Goal: Find specific page/section: Find specific page/section

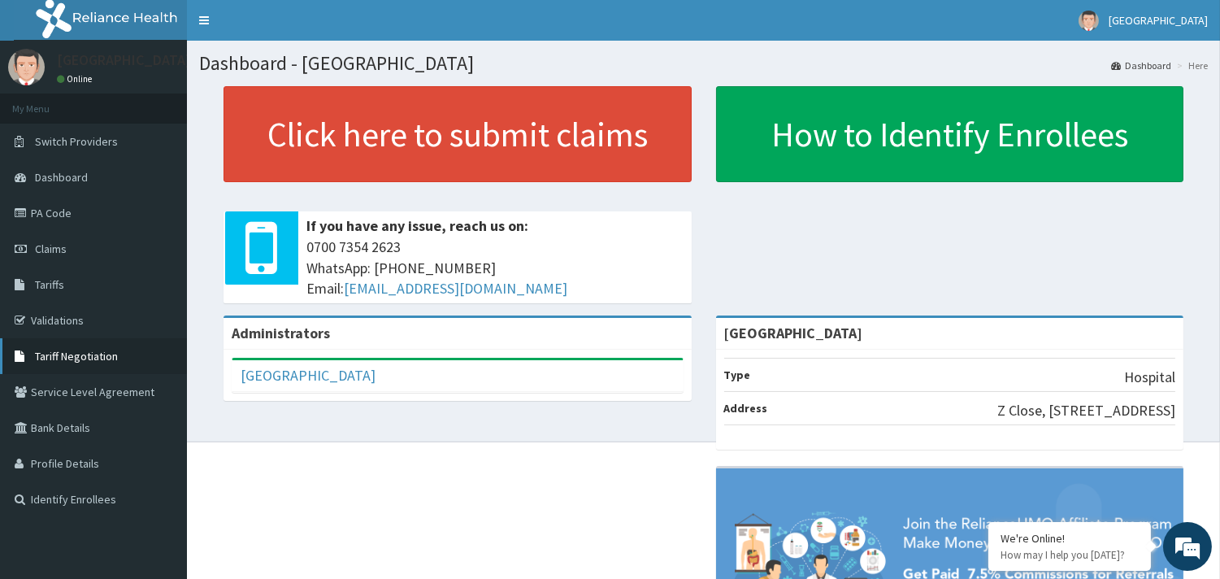
click at [93, 353] on span "Tariff Negotiation" at bounding box center [76, 356] width 83 height 15
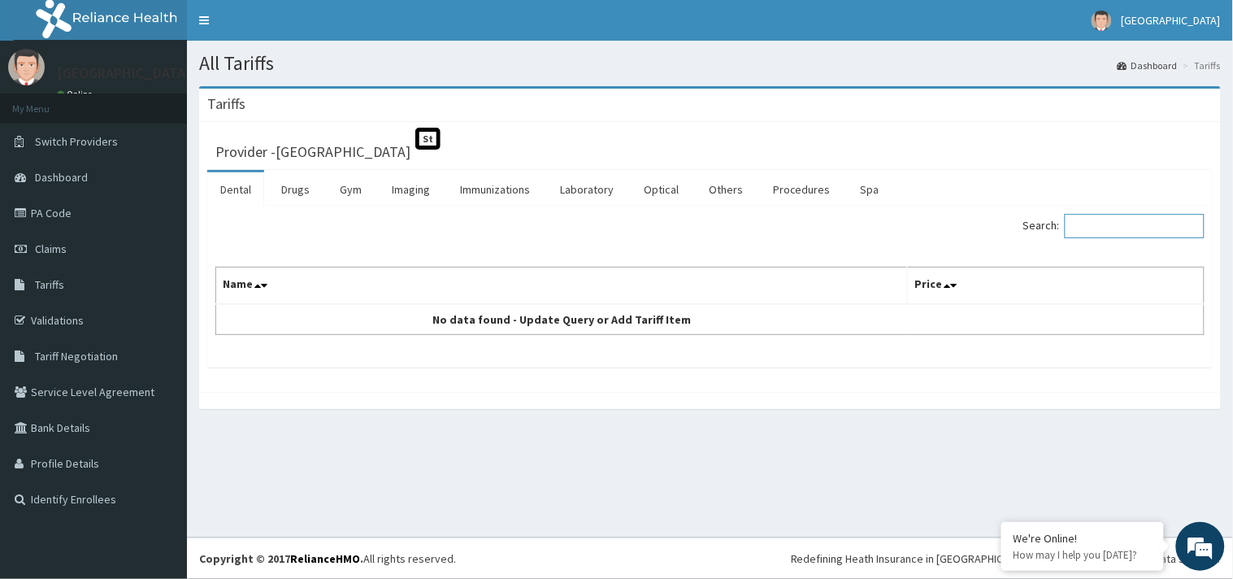
click at [1114, 234] on input "Search:" at bounding box center [1135, 226] width 140 height 24
type input "DERMA"
click at [776, 193] on link "Procedures" at bounding box center [802, 189] width 84 height 34
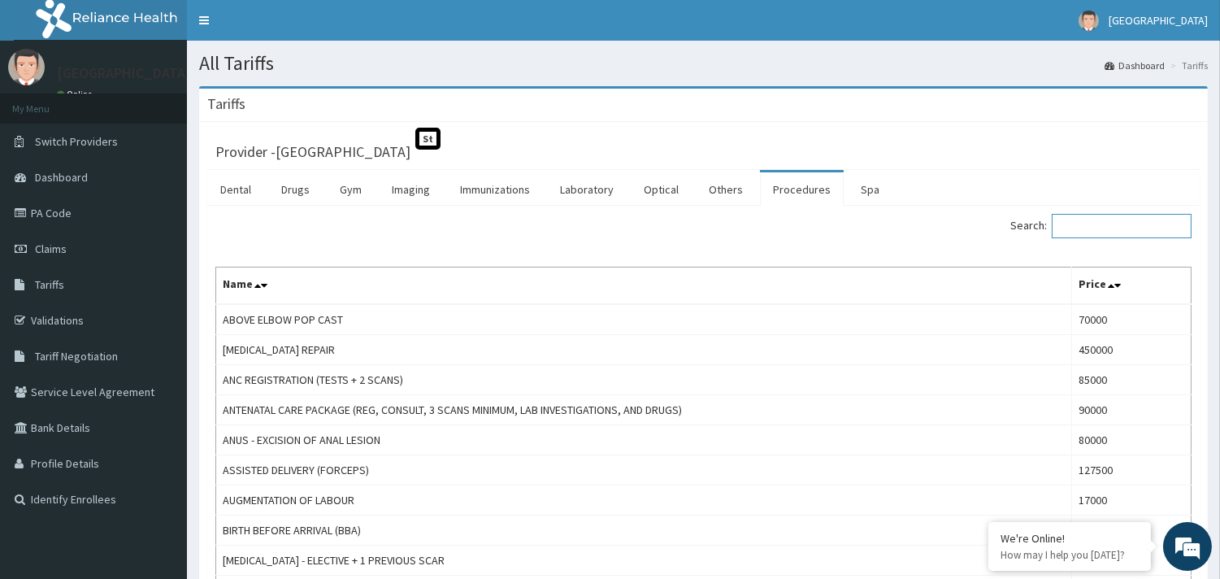
click at [1073, 224] on input "Search:" at bounding box center [1122, 226] width 140 height 24
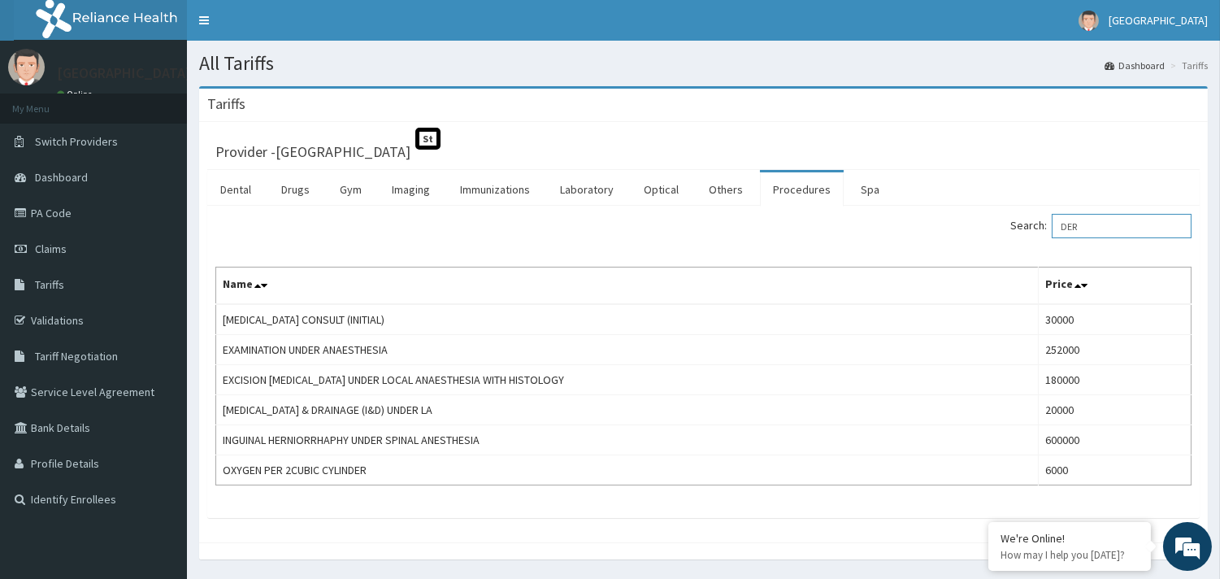
type input "DER"
click at [34, 318] on link "Validations" at bounding box center [93, 320] width 187 height 36
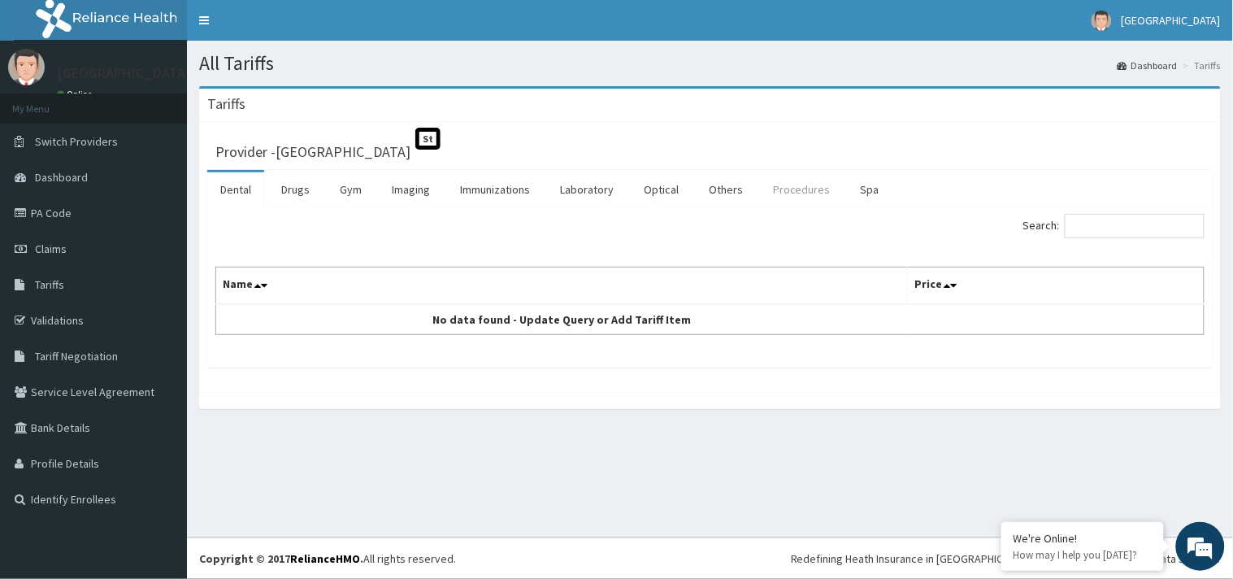
click at [789, 185] on link "Procedures" at bounding box center [802, 189] width 84 height 34
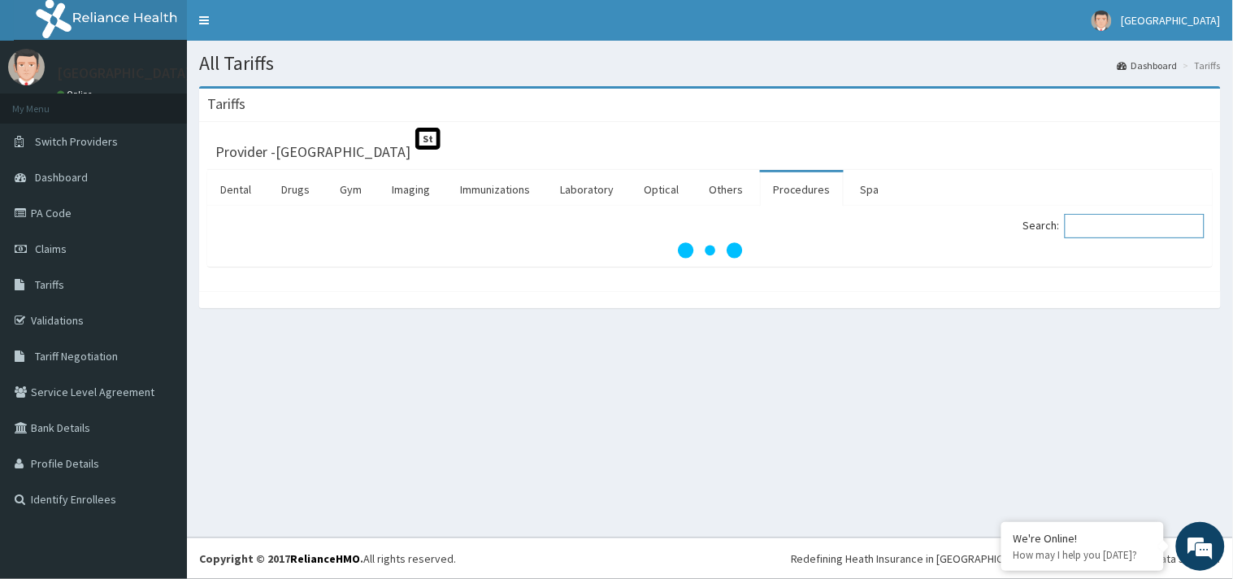
click at [1116, 226] on input "Search:" at bounding box center [1135, 226] width 140 height 24
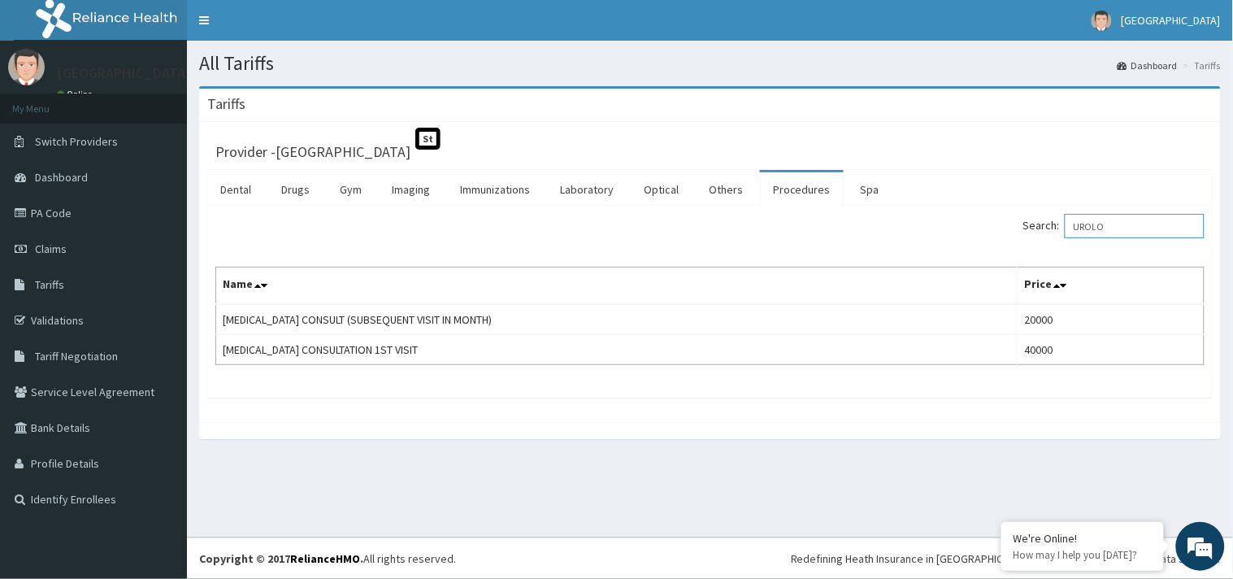
type input "UROLO"
click at [89, 214] on link "PA Code" at bounding box center [93, 213] width 187 height 36
